Goal: Book appointment/travel/reservation

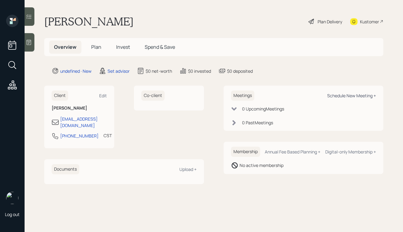
click at [341, 95] on div "Schedule New Meeting +" at bounding box center [352, 96] width 49 height 6
select select "round-[PERSON_NAME]"
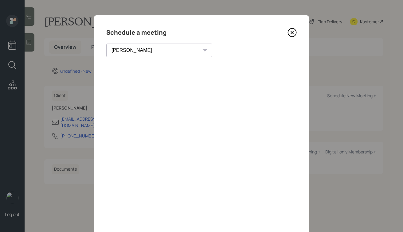
click at [291, 34] on icon at bounding box center [292, 32] width 9 height 9
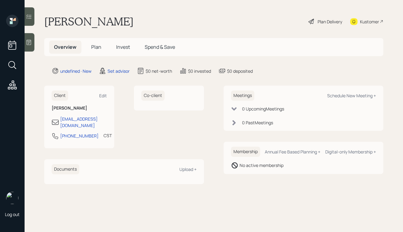
click at [32, 41] on icon at bounding box center [29, 42] width 6 height 6
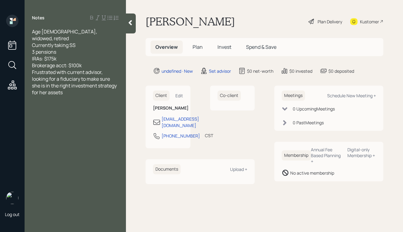
click at [98, 62] on div "Brokerage acct: $100k" at bounding box center [75, 65] width 87 height 7
click at [135, 22] on div at bounding box center [131, 24] width 10 height 20
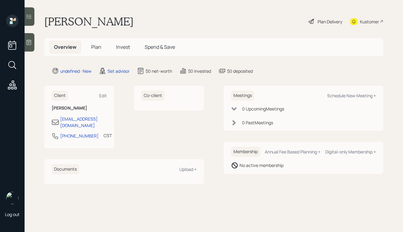
click at [32, 40] on div at bounding box center [30, 42] width 10 height 18
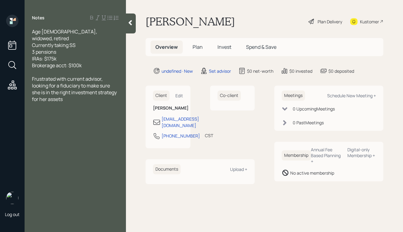
click at [132, 26] on div at bounding box center [131, 24] width 10 height 20
